Goal: Information Seeking & Learning: Learn about a topic

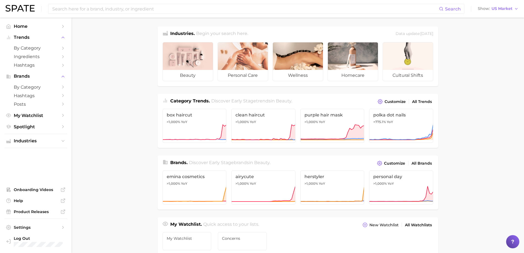
click at [108, 115] on main "Industries. Begin your search here. Data update: [DATE] beauty personal care we…" at bounding box center [298, 233] width 453 height 430
click at [508, 10] on span "US Market" at bounding box center [502, 8] width 21 height 3
click at [505, 50] on button "[GEOGRAPHIC_DATA]" at bounding box center [501, 48] width 48 height 10
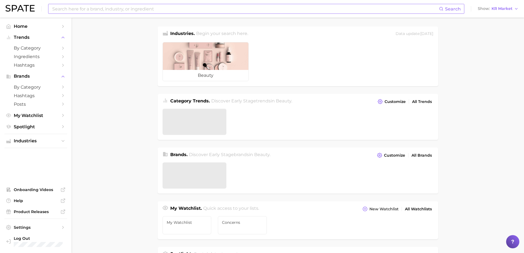
click at [254, 9] on input at bounding box center [245, 8] width 387 height 9
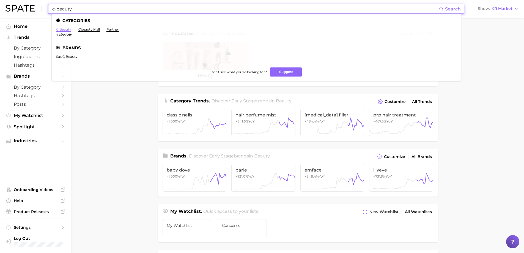
type input "c-beauty"
click at [62, 30] on link "c beauty" at bounding box center [63, 29] width 15 height 4
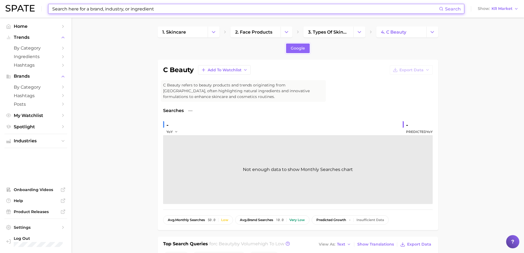
click at [124, 11] on input at bounding box center [245, 8] width 387 height 9
type input "v"
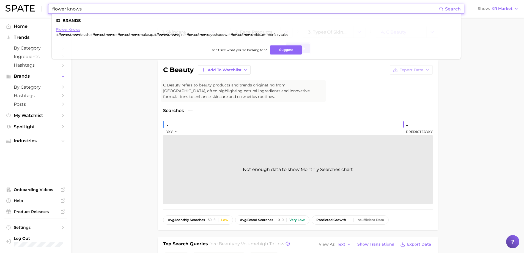
type input "flower knows"
click at [74, 28] on link "flower knows" at bounding box center [68, 29] width 24 height 4
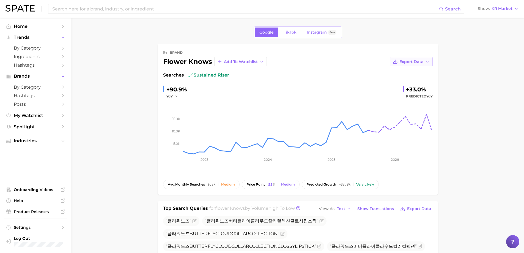
click at [431, 62] on button "Export Data" at bounding box center [411, 61] width 43 height 9
click at [399, 74] on span "Time Series CSV" at bounding box center [398, 72] width 32 height 5
click at [431, 61] on button "Export Data" at bounding box center [411, 61] width 43 height 9
click at [413, 83] on span "Time Series Image" at bounding box center [400, 82] width 37 height 5
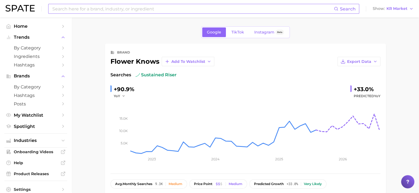
click at [81, 10] on input at bounding box center [193, 8] width 282 height 9
type input "ㅑ"
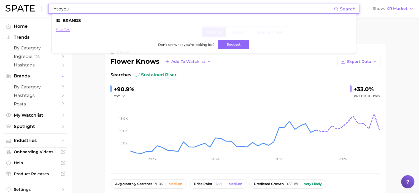
type input "intoyou"
click at [66, 29] on link "into you" at bounding box center [63, 29] width 14 height 4
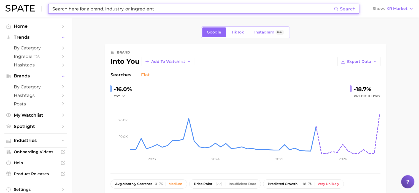
click at [169, 9] on input at bounding box center [193, 8] width 282 height 9
paste input "Florasis"
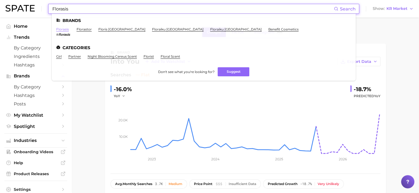
type input "Florasis"
click at [67, 29] on link "florasis" at bounding box center [62, 29] width 13 height 4
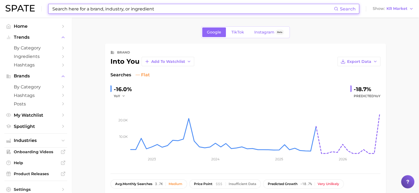
click at [169, 9] on input at bounding box center [193, 8] width 282 height 9
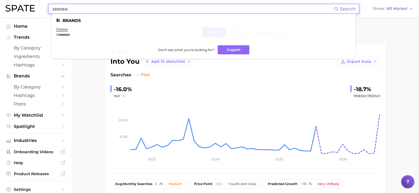
type input "zeesea"
click at [64, 32] on li "zeesea # zeesea" at bounding box center [62, 31] width 13 height 9
click at [64, 29] on link "zeesea" at bounding box center [62, 29] width 12 height 4
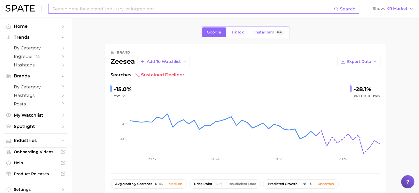
click at [147, 13] on div "Search" at bounding box center [203, 9] width 311 height 10
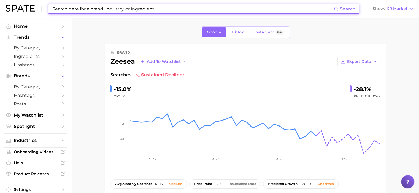
click at [148, 11] on input at bounding box center [193, 8] width 282 height 9
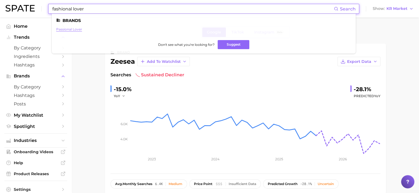
type input "fashional lover"
click at [69, 30] on link "passional lover" at bounding box center [69, 29] width 26 height 4
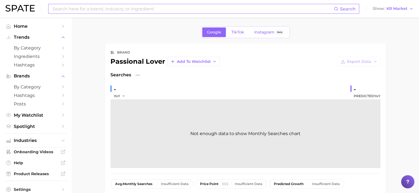
click at [144, 6] on input at bounding box center [193, 8] width 282 height 9
type input "ㅔ"
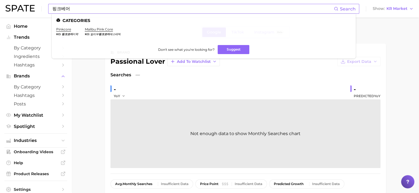
click at [292, 11] on input "핑크베어" at bounding box center [193, 8] width 282 height 9
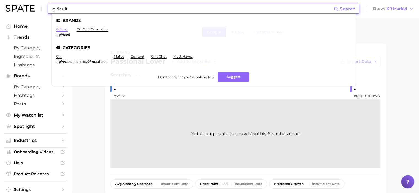
type input "girlcult"
click at [61, 29] on link "girlcult" at bounding box center [62, 29] width 12 height 4
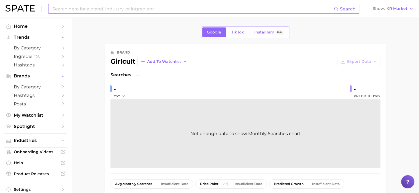
click at [161, 5] on input at bounding box center [193, 8] width 282 height 9
click at [231, 7] on input "veecci" at bounding box center [193, 8] width 282 height 9
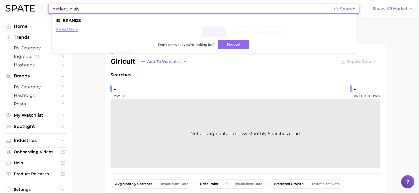
type input "perfect dialy"
click at [69, 29] on link "perfect diary" at bounding box center [67, 29] width 22 height 4
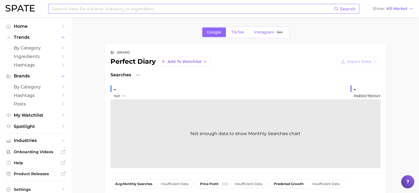
click at [218, 89] on div "- YoY - Predicted YoY" at bounding box center [245, 92] width 270 height 15
click at [181, 10] on input at bounding box center [193, 8] width 282 height 9
type input "mistine"
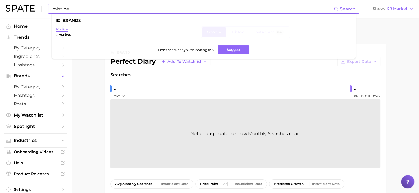
click at [57, 29] on link "mistine" at bounding box center [62, 29] width 12 height 4
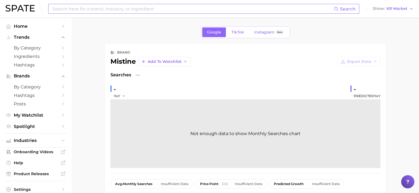
click at [256, 6] on input at bounding box center [193, 8] width 282 height 9
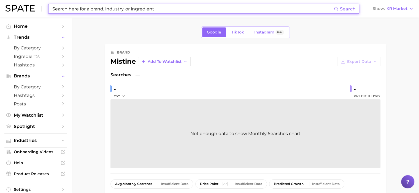
click at [240, 8] on input at bounding box center [193, 8] width 282 height 9
type input "e"
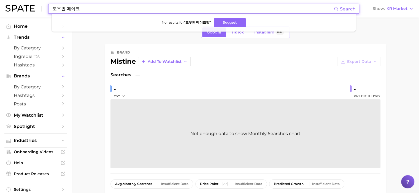
type input "도우인 메이크"
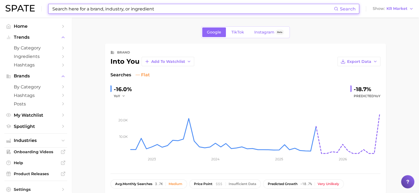
click at [131, 5] on input at bounding box center [193, 8] width 282 height 9
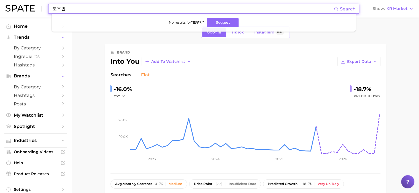
click at [155, 10] on input "도우인" at bounding box center [193, 8] width 282 height 9
type input "도"
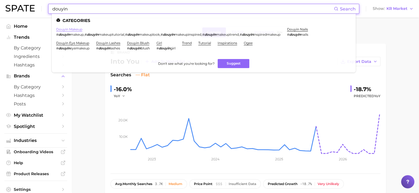
type input "douyin"
click at [75, 31] on link "douyin makeup" at bounding box center [69, 29] width 26 height 4
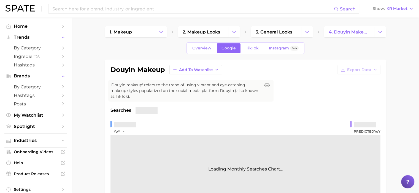
click at [298, 101] on div "douyin makeup Add to Watchlist Export Data 'Douyin makeup' refers to the trend …" at bounding box center [245, 144] width 270 height 159
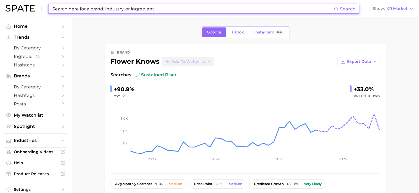
click at [143, 6] on input at bounding box center [193, 8] width 282 height 9
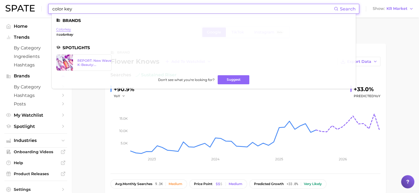
type input "color key"
click at [61, 28] on link "colorkey" at bounding box center [63, 29] width 15 height 4
